Goal: Download file/media

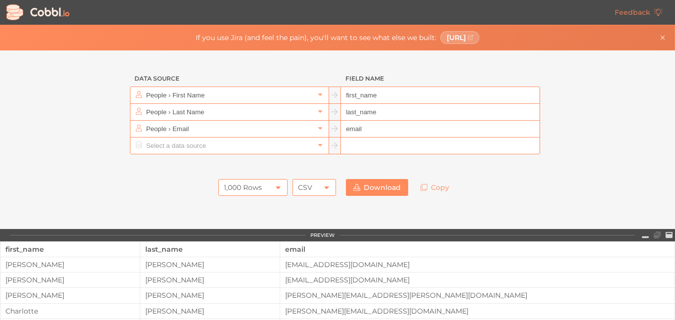
click at [213, 94] on input "People › First Name" at bounding box center [229, 95] width 170 height 16
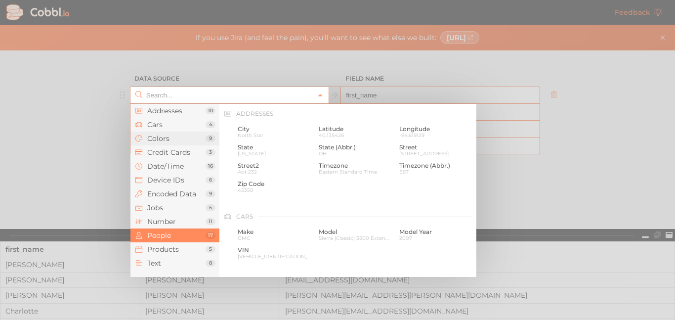
scroll to position [761, 0]
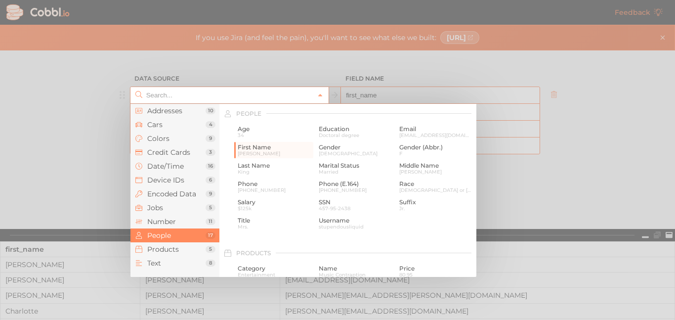
click at [95, 96] on div at bounding box center [337, 160] width 675 height 320
type input "People › First Name"
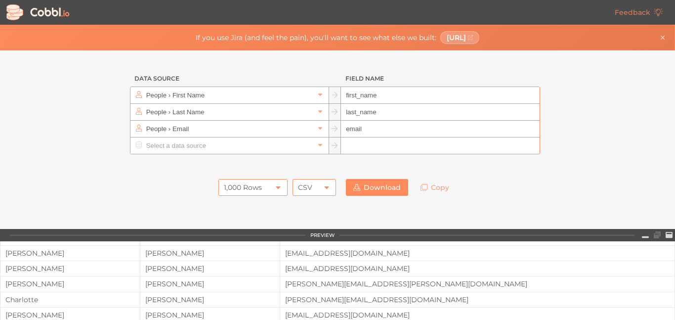
scroll to position [0, 0]
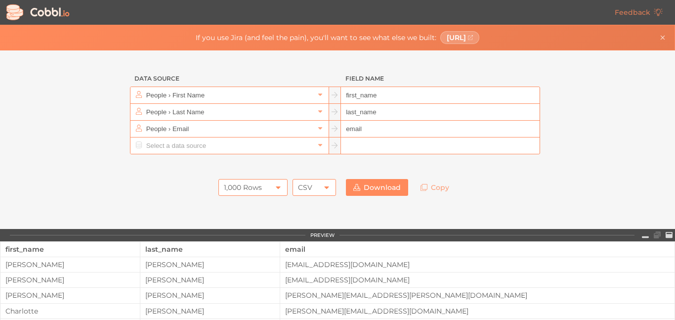
click at [275, 248] on div "last_name" at bounding box center [209, 248] width 129 height 15
click at [408, 257] on td "[EMAIL_ADDRESS][DOMAIN_NAME]" at bounding box center [477, 264] width 395 height 15
click at [409, 260] on div "[EMAIL_ADDRESS][DOMAIN_NAME]" at bounding box center [477, 264] width 394 height 8
click at [246, 115] on input "text" at bounding box center [229, 112] width 170 height 16
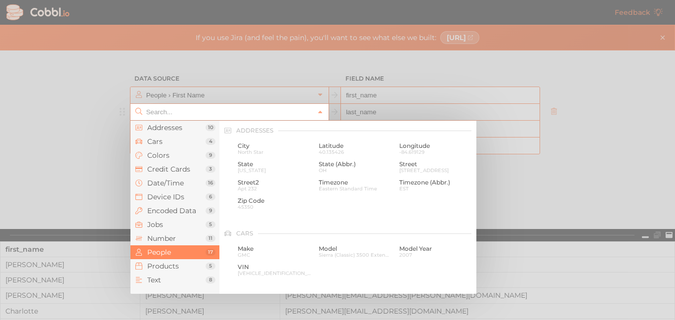
scroll to position [761, 0]
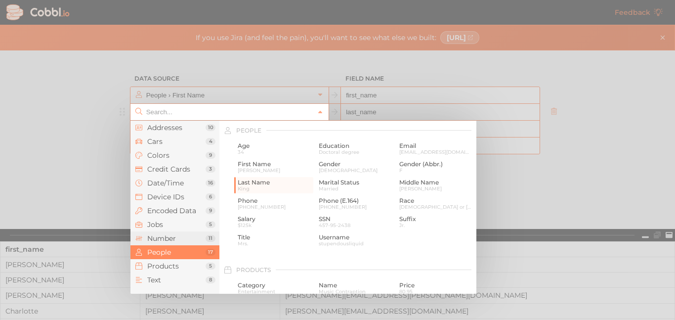
click at [177, 242] on li "Number 11" at bounding box center [174, 238] width 89 height 14
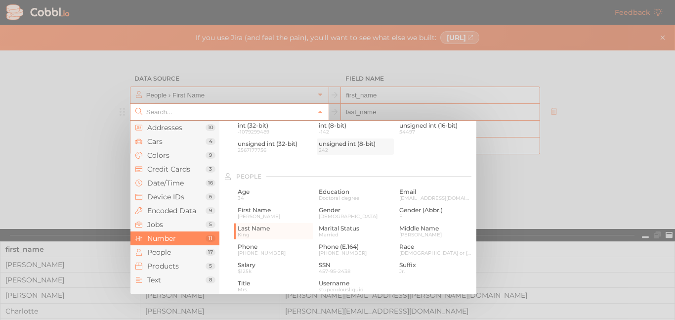
scroll to position [717, 0]
click at [257, 205] on span "First Name" at bounding box center [275, 207] width 74 height 7
type input "People › First Name"
type input "first_name"
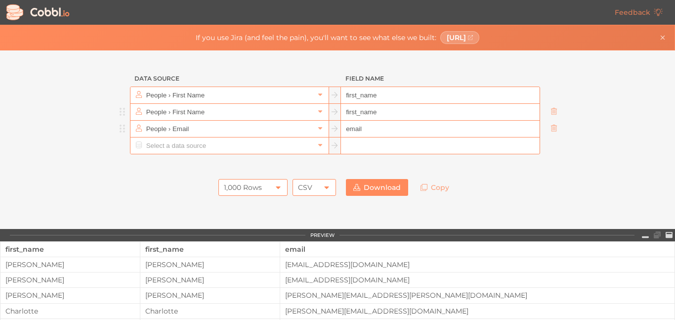
click at [401, 127] on input "email" at bounding box center [440, 129] width 198 height 17
click at [313, 196] on div "1,000 Rows 1,000 Rows CSV CSV" at bounding box center [276, 187] width 127 height 27
click at [312, 185] on div "CSV" at bounding box center [313, 187] width 43 height 17
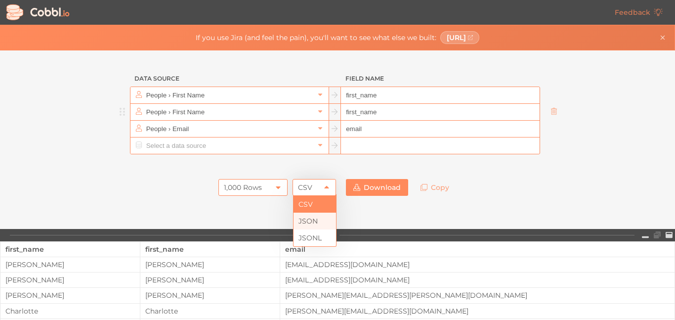
click at [316, 217] on li "JSON" at bounding box center [314, 220] width 42 height 17
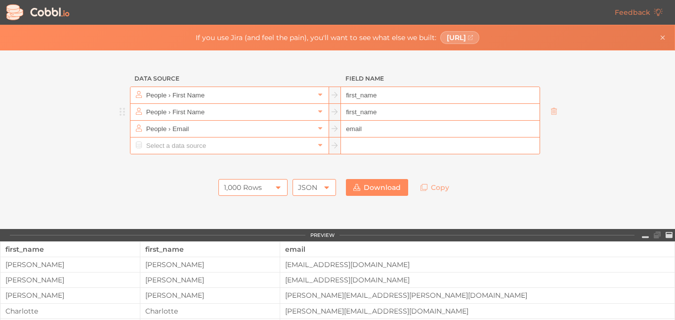
click at [304, 184] on div "JSON" at bounding box center [307, 187] width 19 height 17
click at [273, 186] on div "1,000 Rows" at bounding box center [252, 187] width 69 height 17
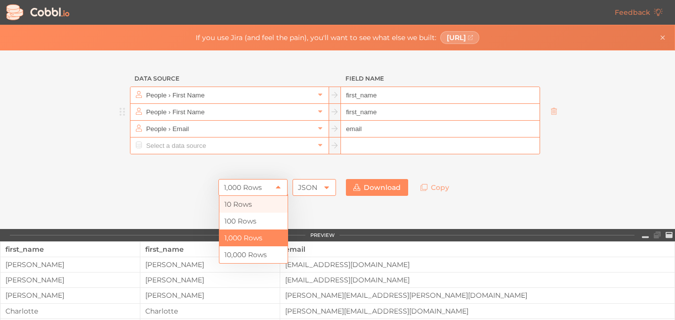
click at [277, 206] on li "10 Rows" at bounding box center [253, 204] width 68 height 17
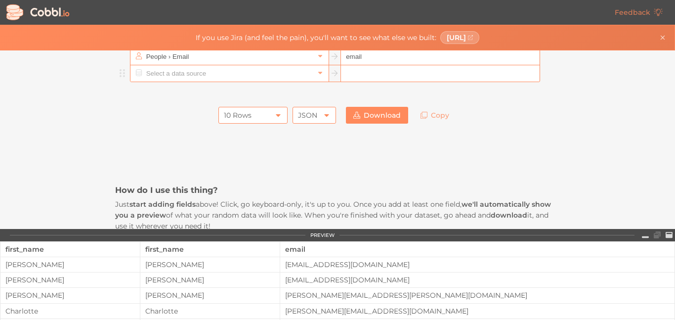
scroll to position [0, 0]
